Goal: Task Accomplishment & Management: Manage account settings

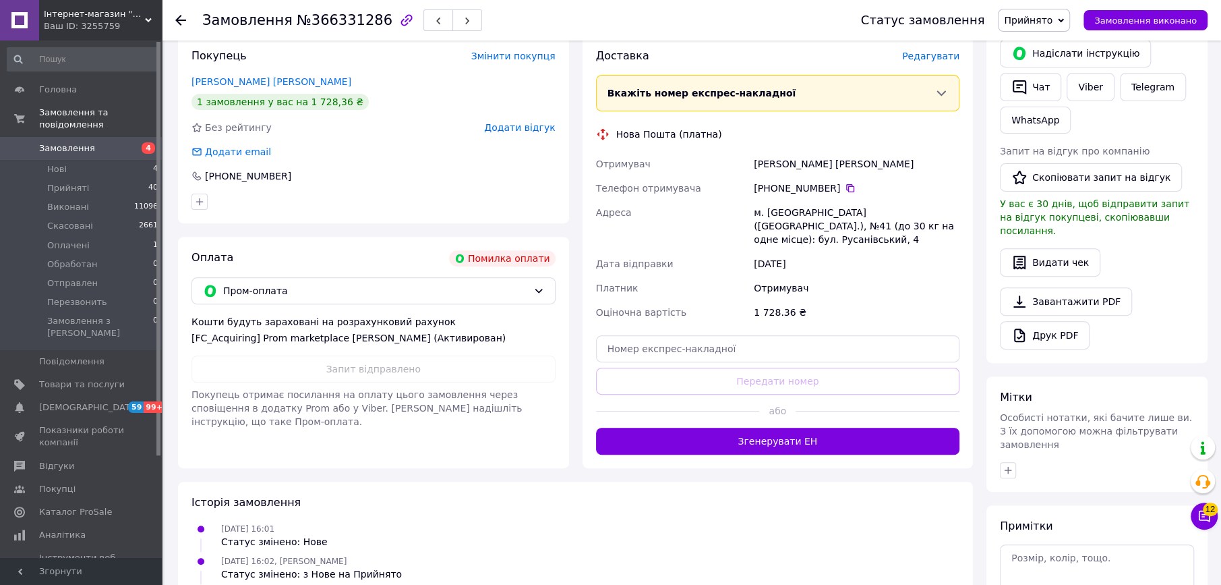
scroll to position [156, 0]
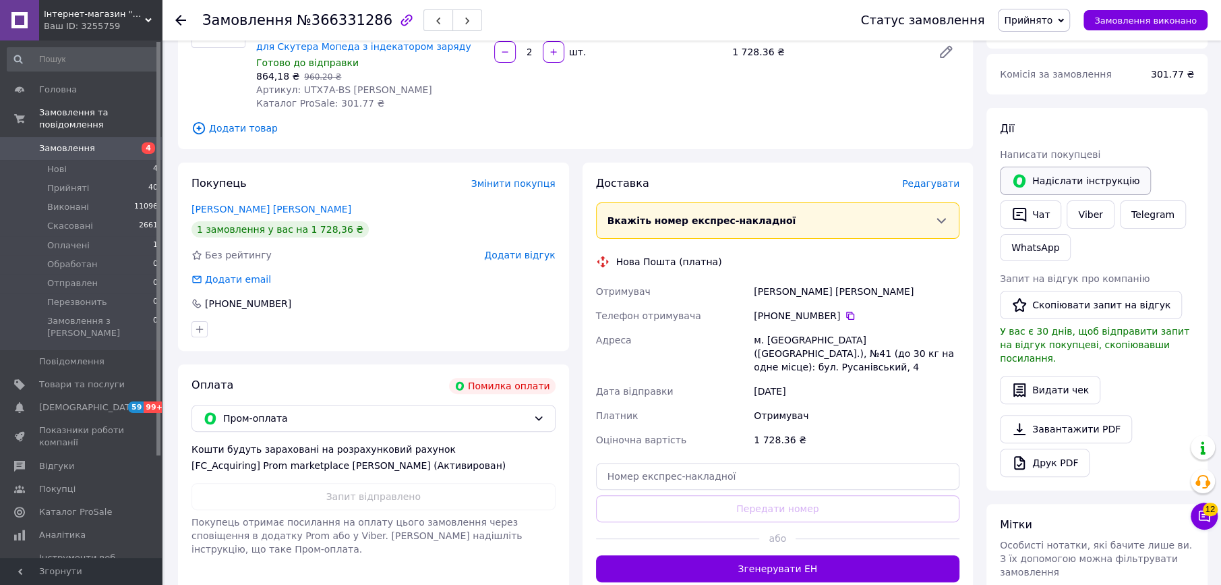
click at [1076, 179] on button "Надіслати інструкцію" at bounding box center [1075, 181] width 151 height 28
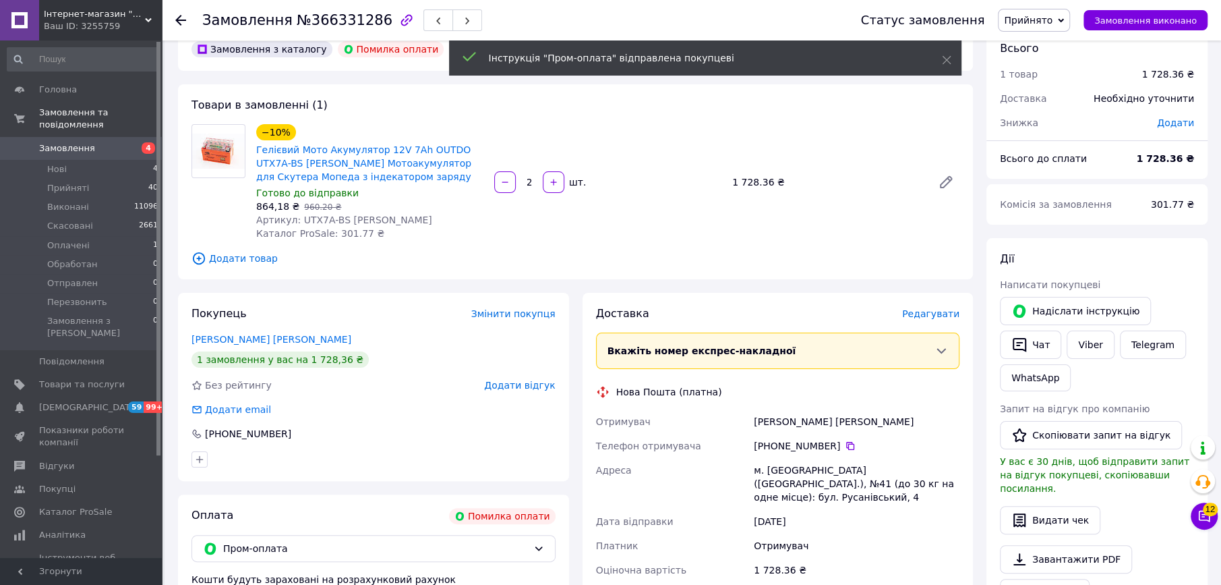
scroll to position [0, 0]
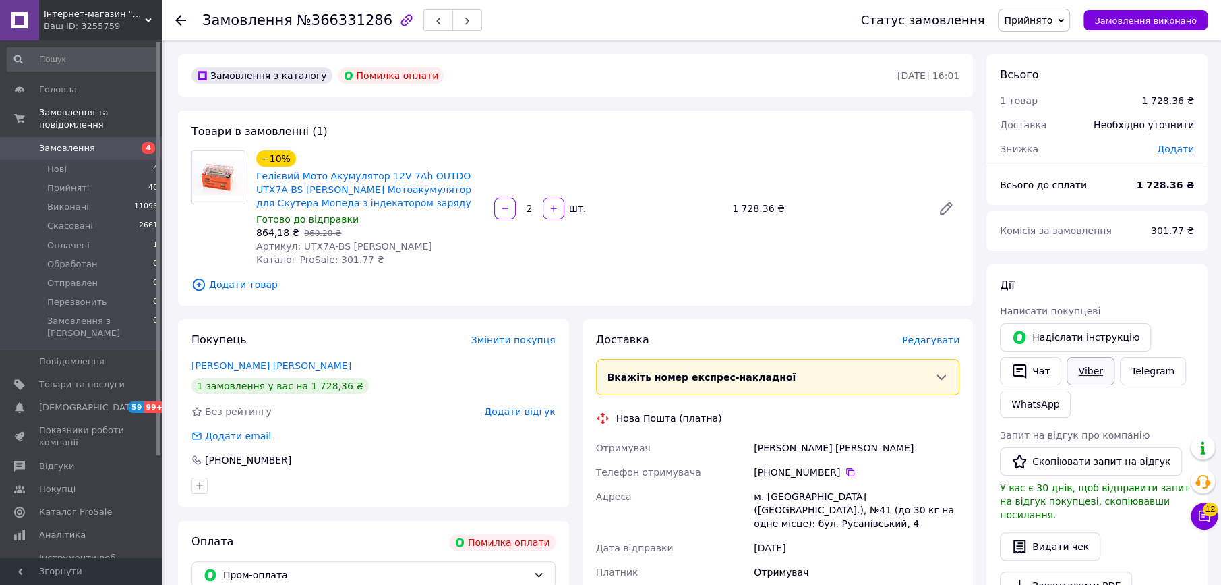
click at [1100, 370] on link "Viber" at bounding box center [1090, 371] width 47 height 28
click at [206, 245] on div at bounding box center [218, 208] width 65 height 116
click at [1137, 373] on link "Telegram" at bounding box center [1153, 371] width 66 height 28
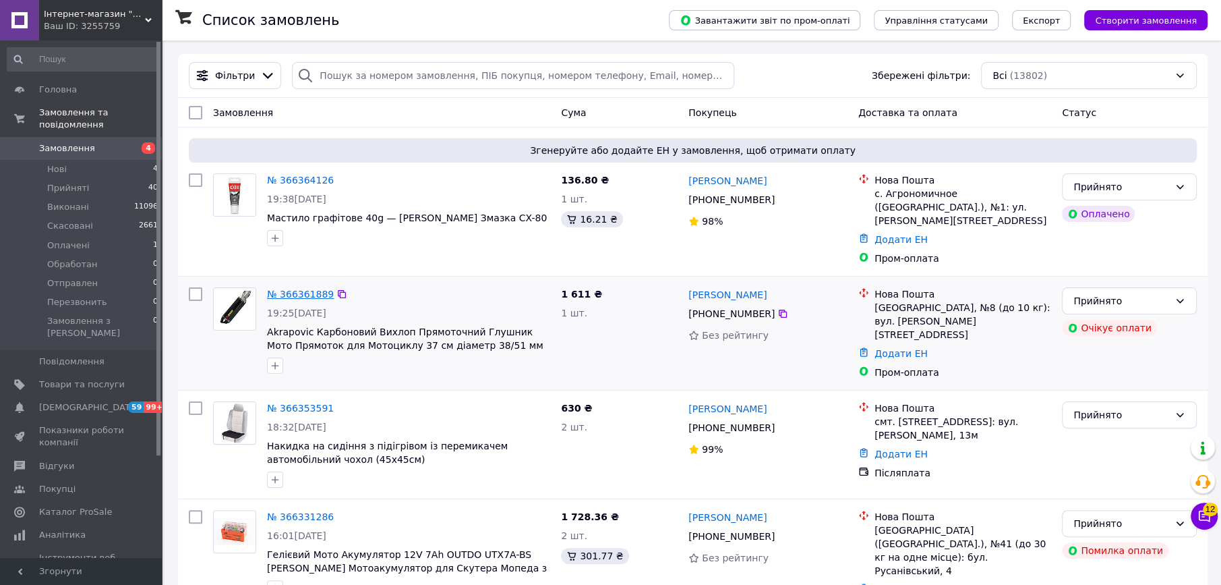
click at [301, 289] on link "№ 366361889" at bounding box center [300, 294] width 67 height 11
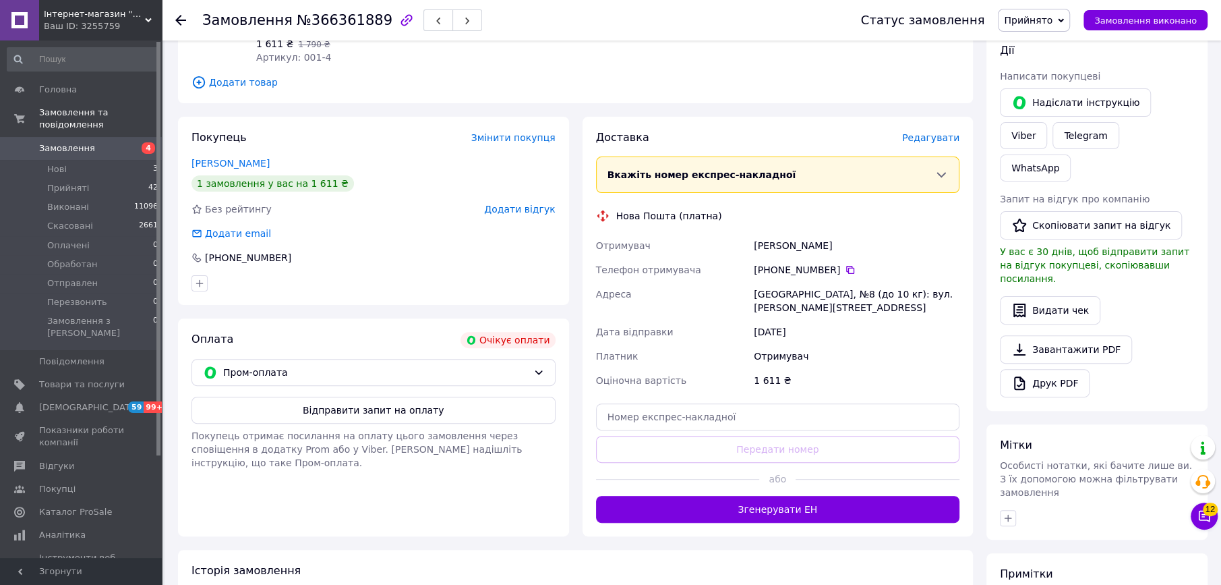
scroll to position [289, 0]
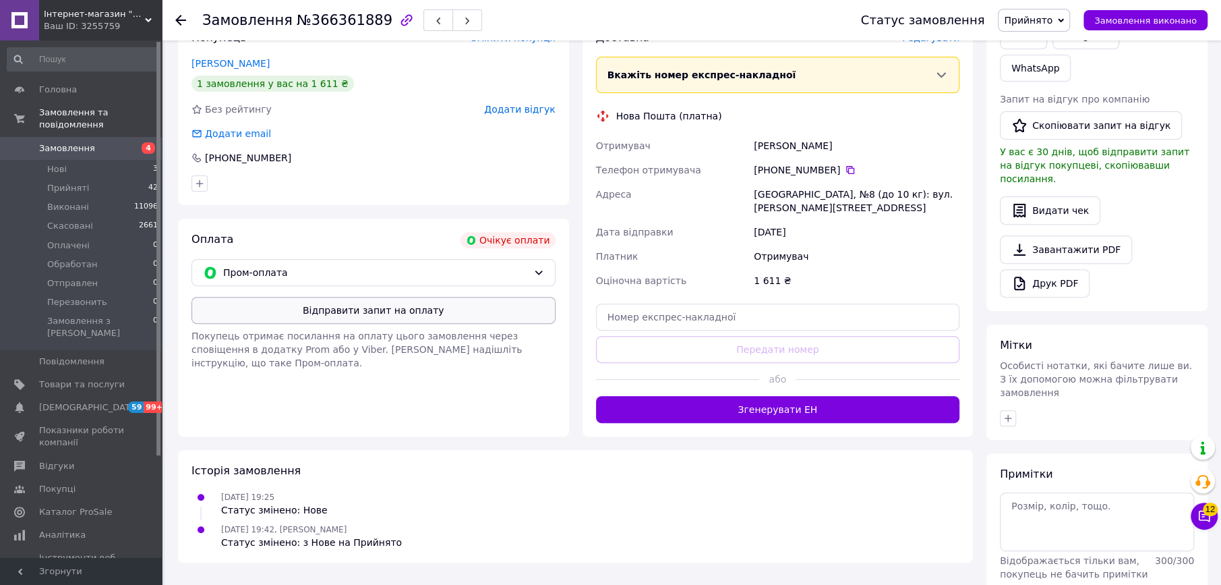
click at [411, 318] on button "Відправити запит на оплату" at bounding box center [374, 310] width 364 height 27
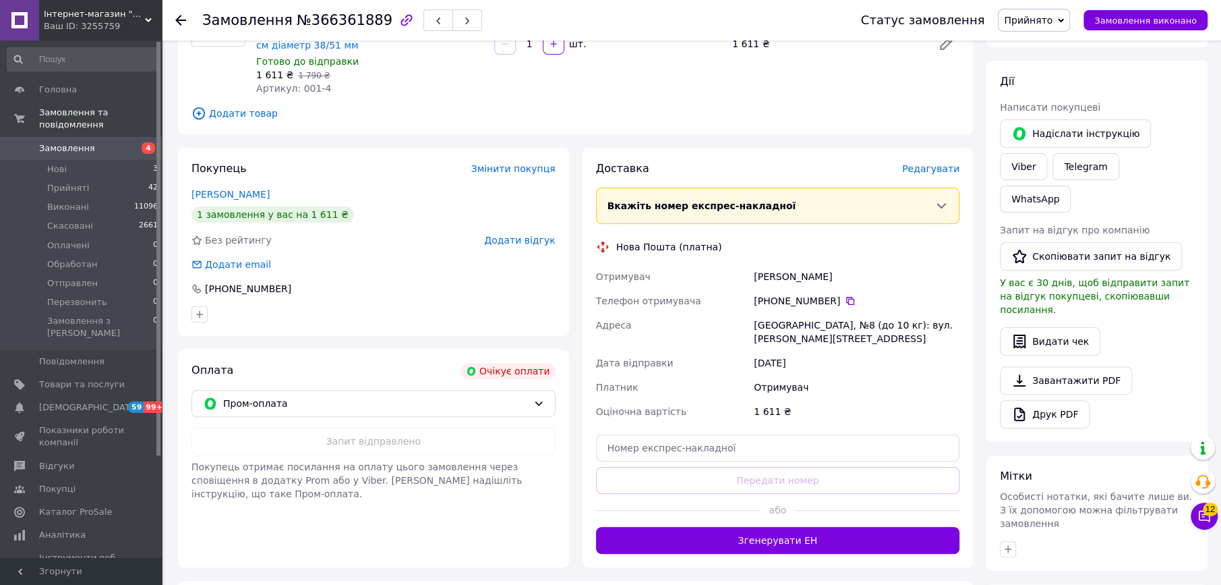
scroll to position [131, 0]
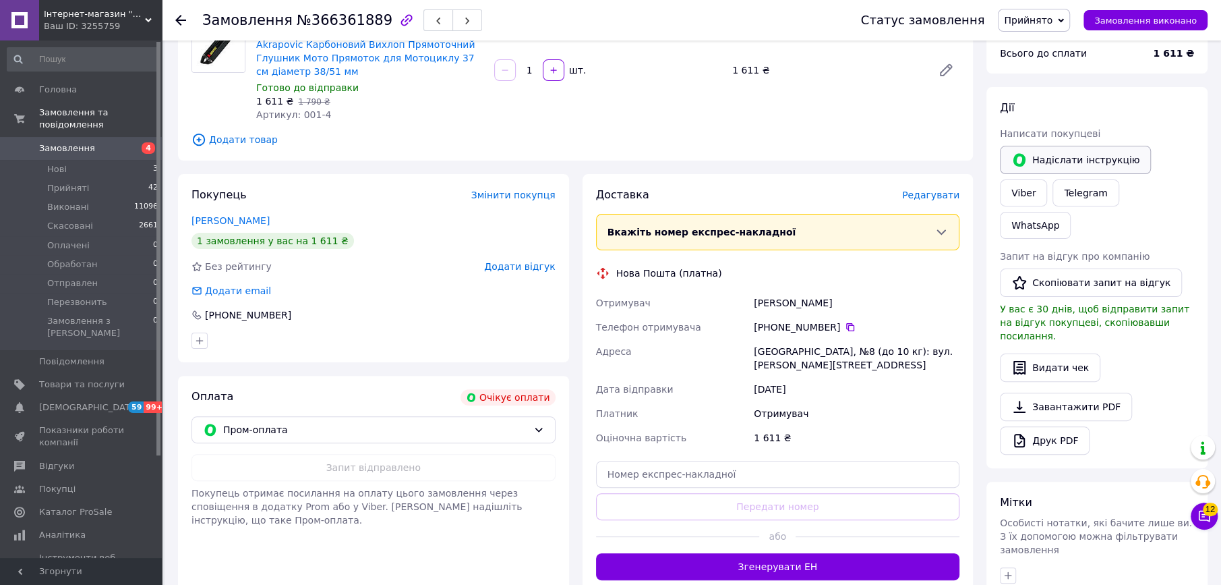
click at [1054, 164] on button "Надіслати інструкцію" at bounding box center [1075, 160] width 151 height 28
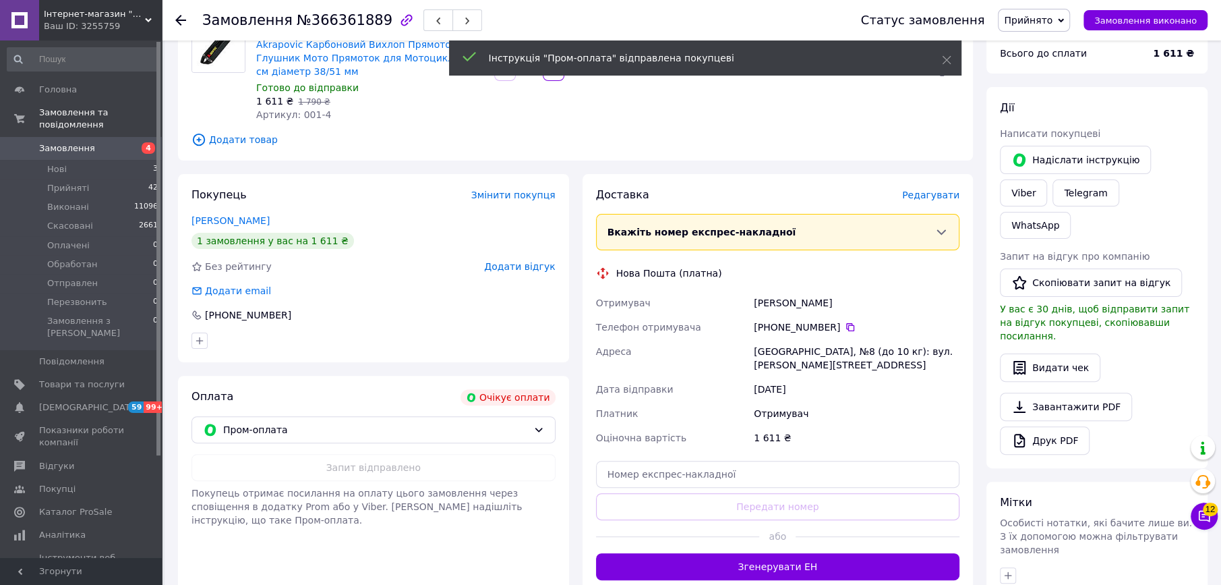
click at [57, 142] on span "Замовлення" at bounding box center [67, 148] width 56 height 12
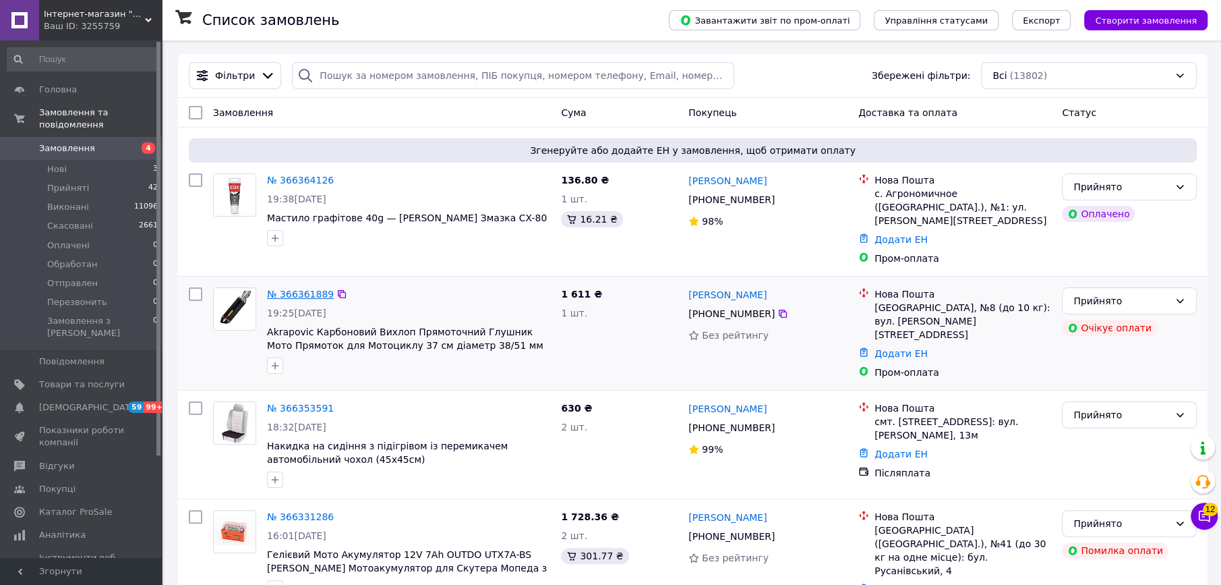
click at [283, 289] on link "№ 366361889" at bounding box center [300, 294] width 67 height 11
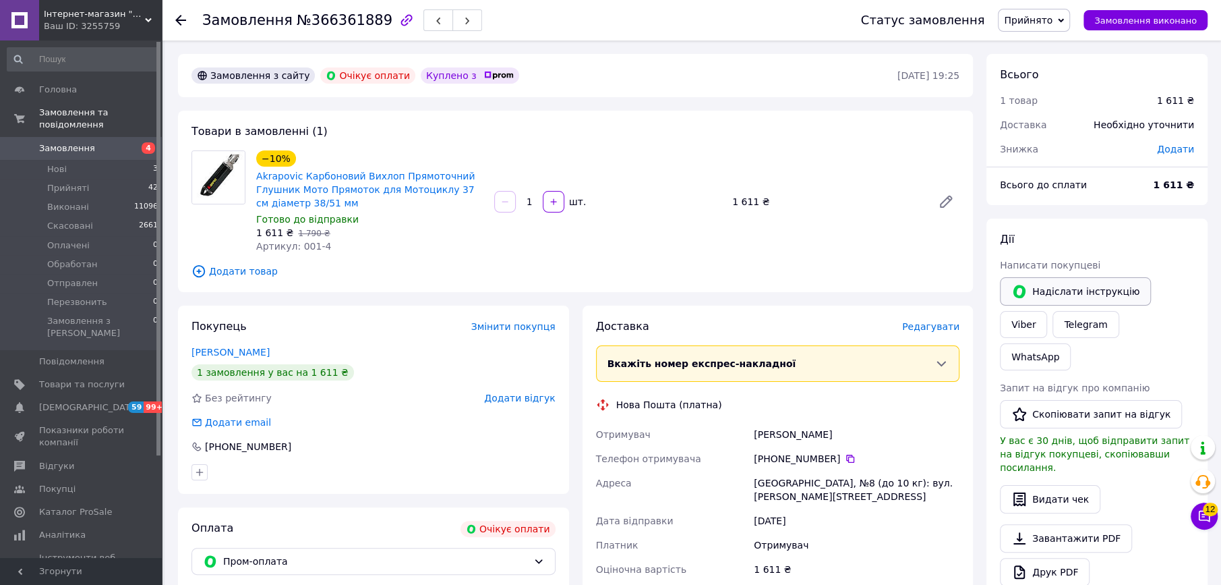
click at [1040, 293] on button "Надіслати інструкцію" at bounding box center [1075, 291] width 151 height 28
click at [82, 142] on span "Замовлення" at bounding box center [67, 148] width 56 height 12
